Goal: Obtain resource: Obtain resource

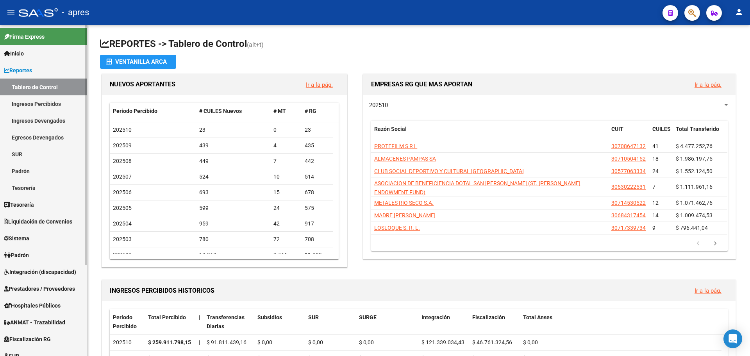
click at [42, 106] on link "Ingresos Percibidos" at bounding box center [43, 103] width 87 height 17
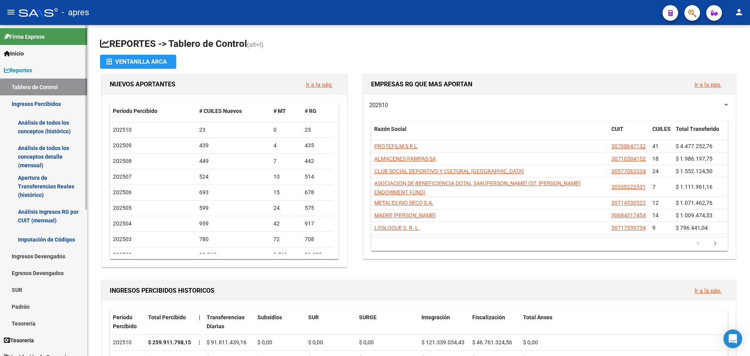
click at [46, 127] on link "Análisis de todos los conceptos (histórico)" at bounding box center [43, 127] width 87 height 30
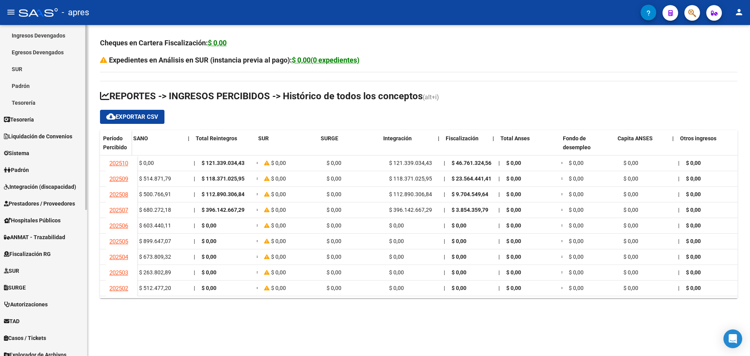
scroll to position [234, 0]
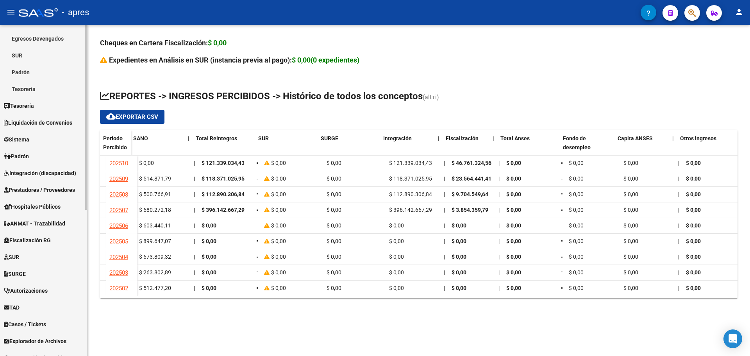
click at [45, 239] on span "Fiscalización RG" at bounding box center [27, 240] width 47 height 9
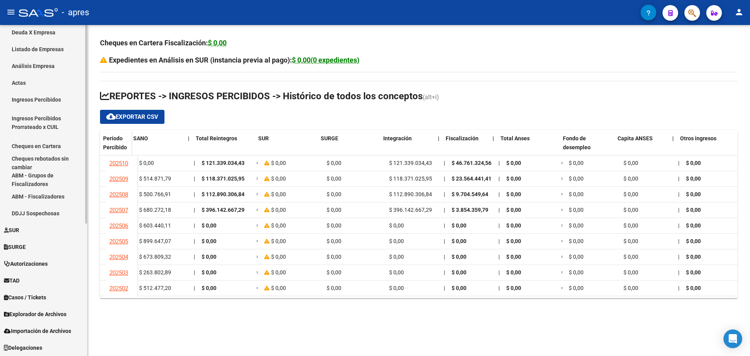
scroll to position [206, 0]
click at [49, 100] on link "Ingresos Percibidos" at bounding box center [43, 99] width 87 height 17
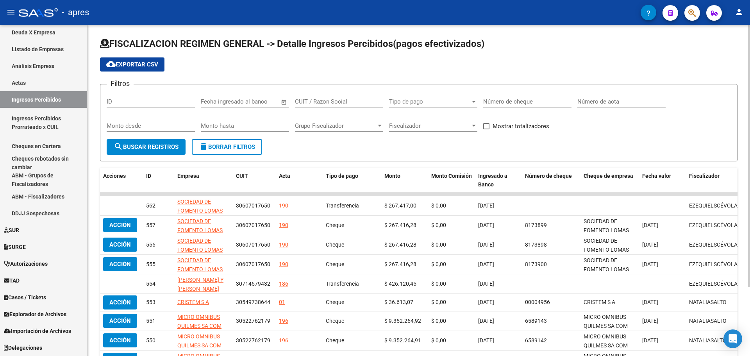
click at [287, 100] on span "Open calendar" at bounding box center [283, 102] width 19 height 19
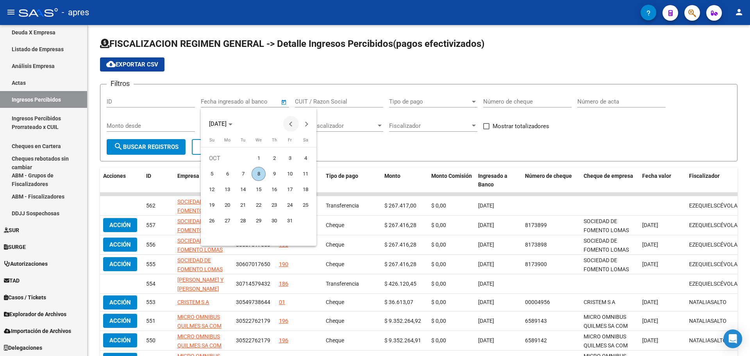
click at [291, 125] on button "Previous month" at bounding box center [291, 124] width 16 height 16
click at [241, 175] on span "1" at bounding box center [243, 174] width 14 height 14
type input "[DATE]"
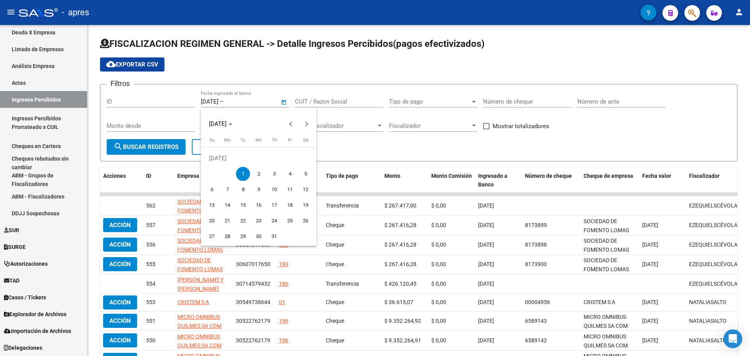
click at [282, 102] on div at bounding box center [375, 178] width 750 height 356
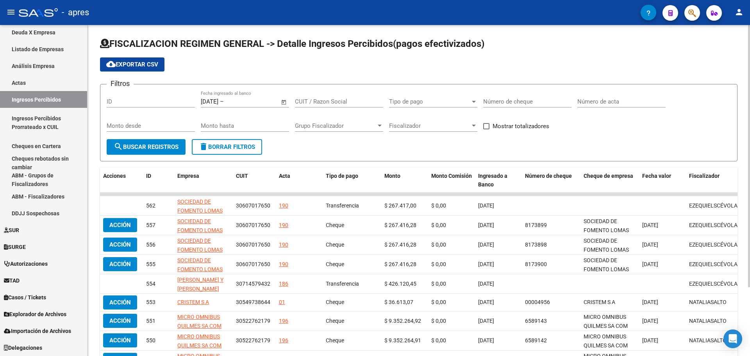
click at [283, 102] on span "Open calendar" at bounding box center [283, 102] width 19 height 19
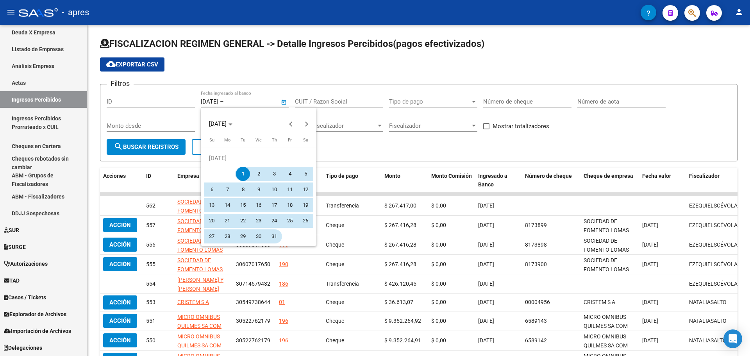
click at [274, 235] on span "31" at bounding box center [274, 236] width 14 height 14
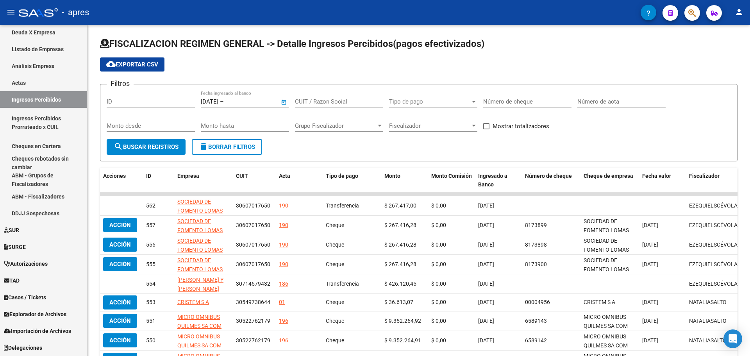
type input "[DATE]"
click at [144, 67] on span "cloud_download Exportar CSV" at bounding box center [132, 64] width 52 height 7
click at [170, 149] on span "search Buscar Registros" at bounding box center [146, 146] width 65 height 7
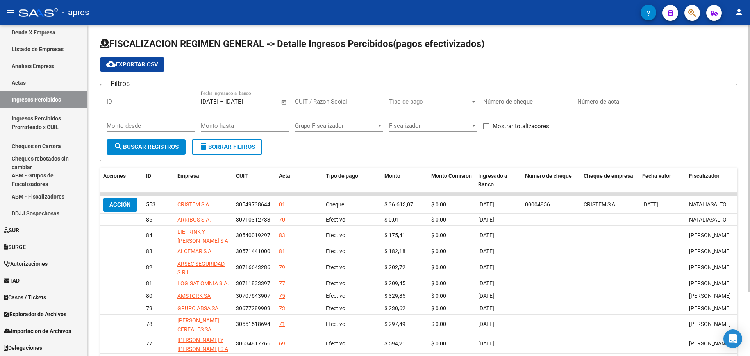
click at [144, 59] on button "cloud_download Exportar CSV" at bounding box center [132, 64] width 64 height 14
click at [213, 102] on input "[DATE]" at bounding box center [210, 101] width 18 height 7
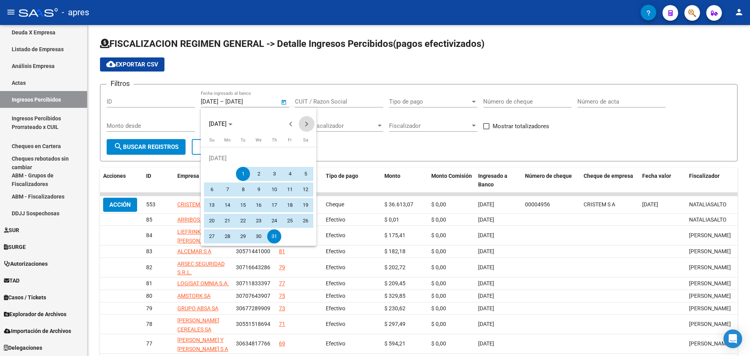
click at [305, 125] on button "Next month" at bounding box center [307, 124] width 16 height 16
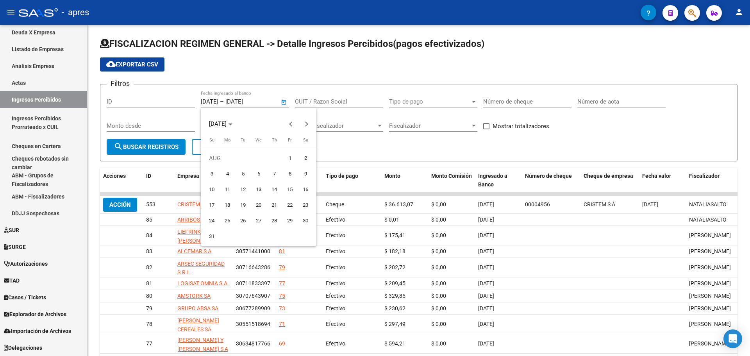
click at [287, 159] on span "1" at bounding box center [290, 158] width 14 height 14
type input "[DATE]"
click at [282, 100] on div at bounding box center [375, 178] width 750 height 356
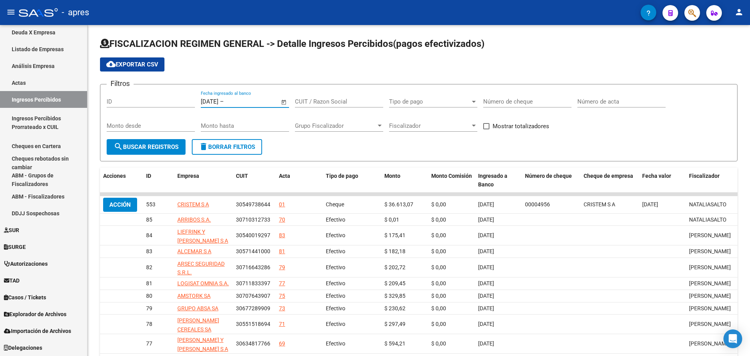
click at [282, 100] on span "Open calendar" at bounding box center [283, 102] width 19 height 19
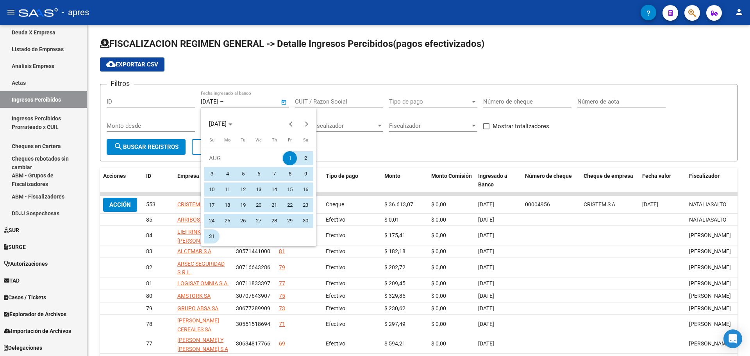
click at [207, 236] on span "31" at bounding box center [212, 236] width 14 height 14
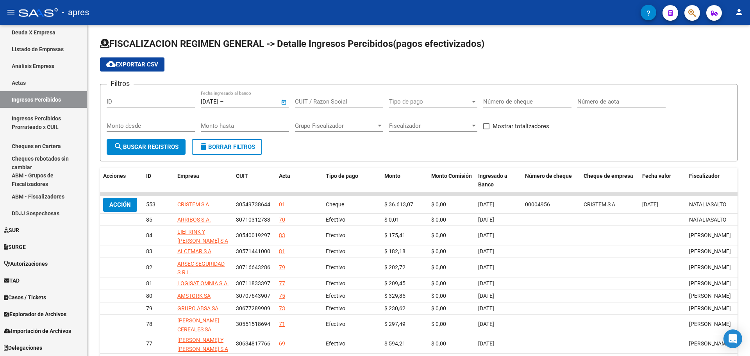
type input "[DATE]"
click at [150, 145] on span "search Buscar Registros" at bounding box center [146, 146] width 65 height 7
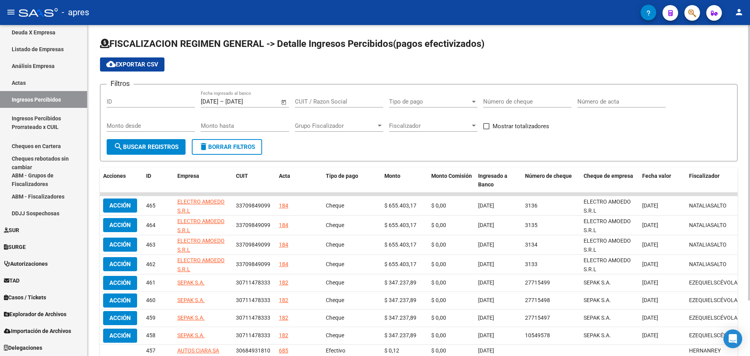
click at [143, 60] on button "cloud_download Exportar CSV" at bounding box center [132, 64] width 64 height 14
click at [283, 100] on span "Open calendar" at bounding box center [283, 102] width 19 height 19
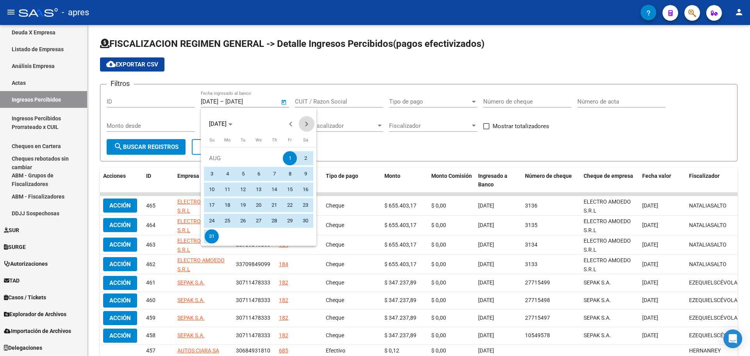
click at [304, 125] on span "Next month" at bounding box center [307, 124] width 16 height 16
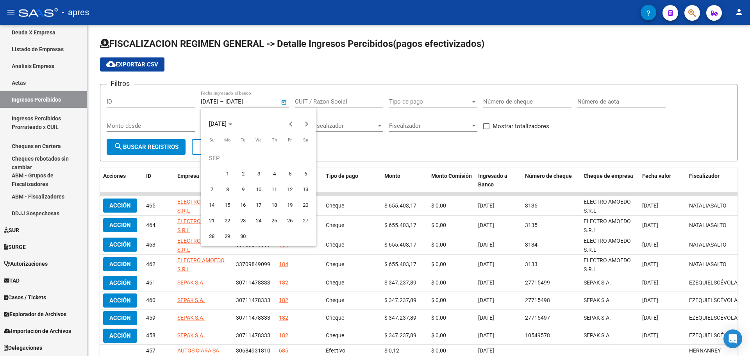
click at [230, 172] on span "1" at bounding box center [227, 174] width 14 height 14
type input "[DATE]"
click at [284, 101] on div at bounding box center [375, 178] width 750 height 356
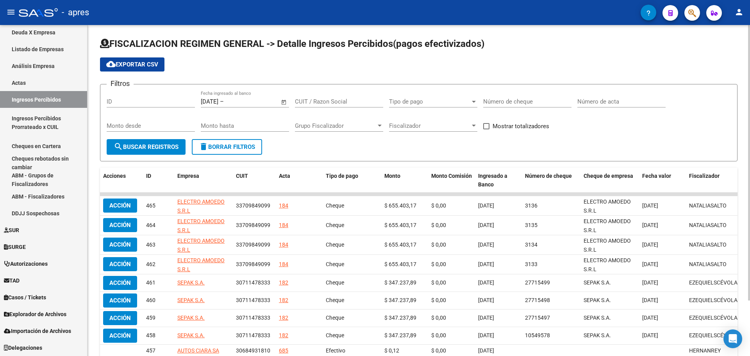
click at [281, 103] on span "Open calendar" at bounding box center [283, 102] width 19 height 19
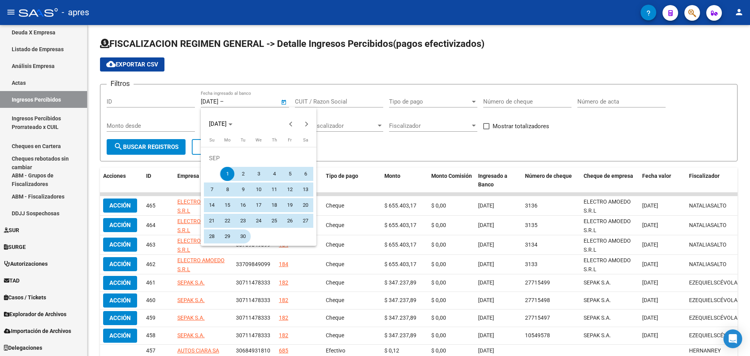
click at [246, 235] on span "30" at bounding box center [243, 236] width 14 height 14
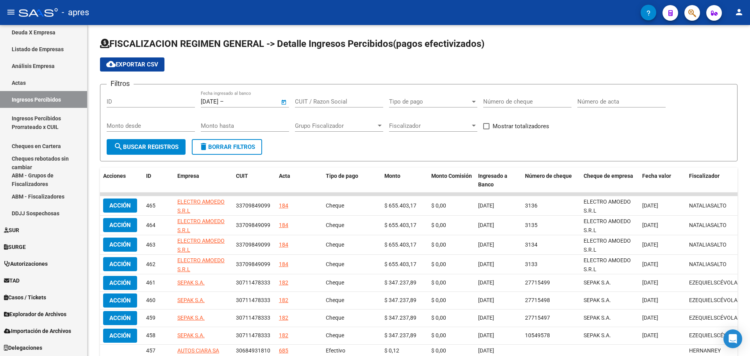
type input "[DATE]"
click at [164, 151] on button "search Buscar Registros" at bounding box center [146, 147] width 79 height 16
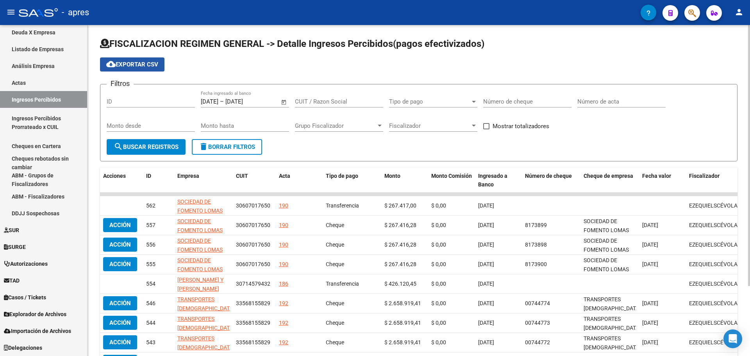
click at [134, 63] on span "cloud_download Exportar CSV" at bounding box center [132, 64] width 52 height 7
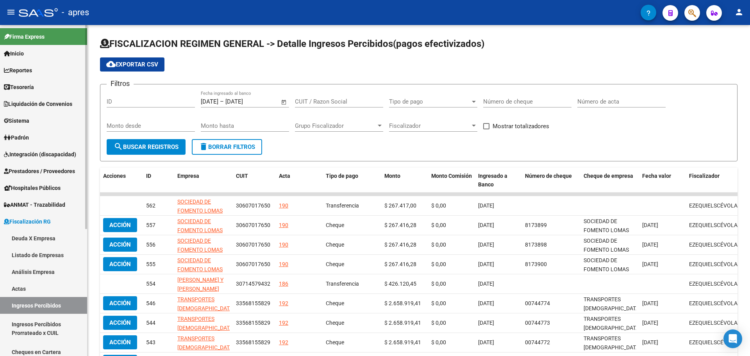
click at [22, 55] on span "Inicio" at bounding box center [14, 53] width 20 height 9
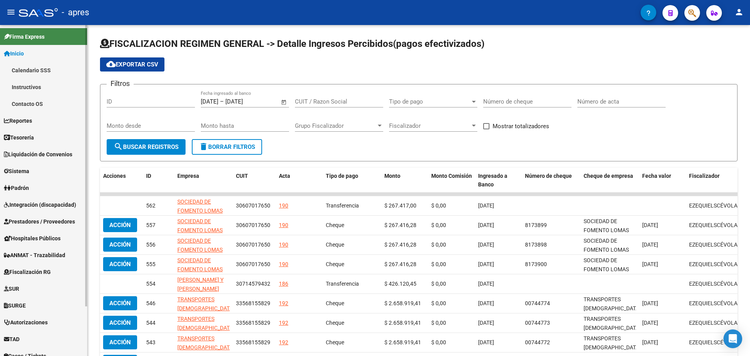
click at [41, 41] on link "Firma Express" at bounding box center [43, 36] width 87 height 17
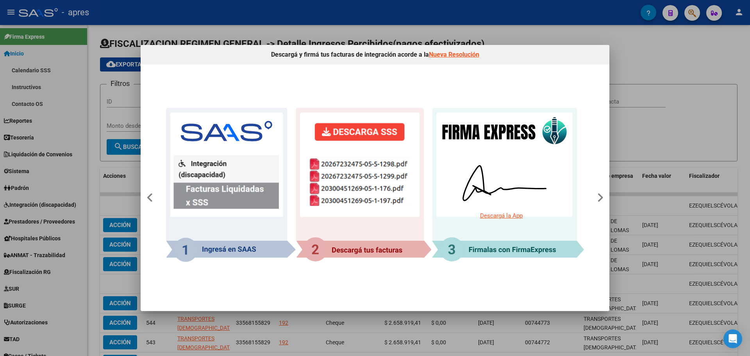
click at [73, 114] on div at bounding box center [375, 178] width 750 height 356
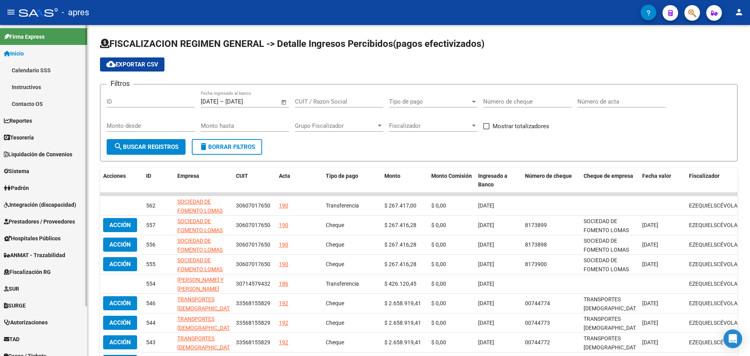
click at [32, 121] on span "Reportes" at bounding box center [18, 120] width 28 height 9
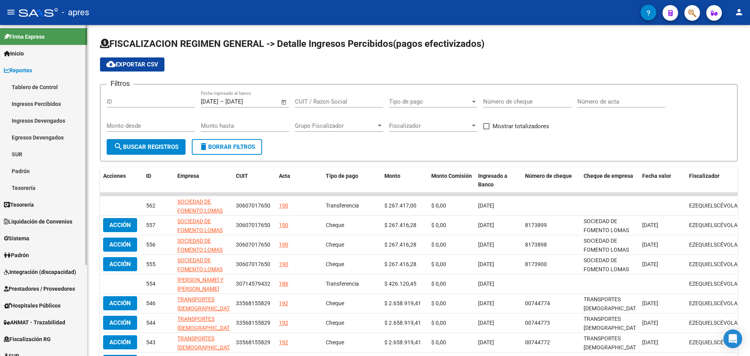
click at [34, 102] on link "Ingresos Percibidos" at bounding box center [43, 103] width 87 height 17
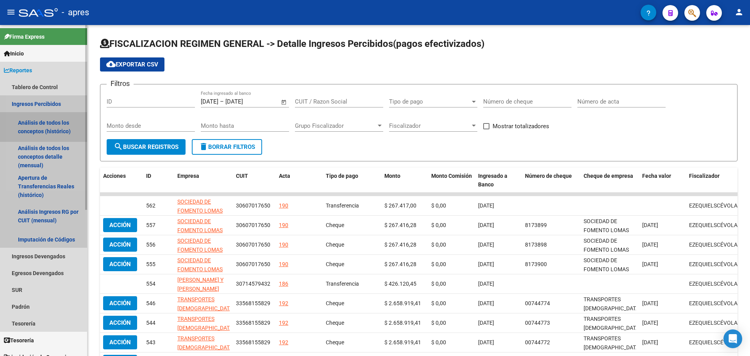
click at [39, 124] on link "Análisis de todos los conceptos (histórico)" at bounding box center [43, 127] width 87 height 30
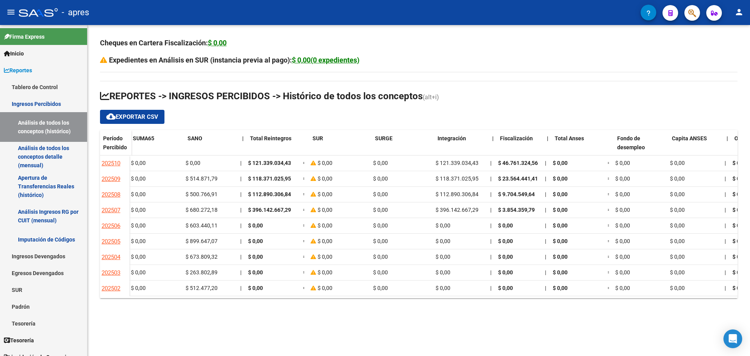
scroll to position [0, 504]
